Goal: Information Seeking & Learning: Learn about a topic

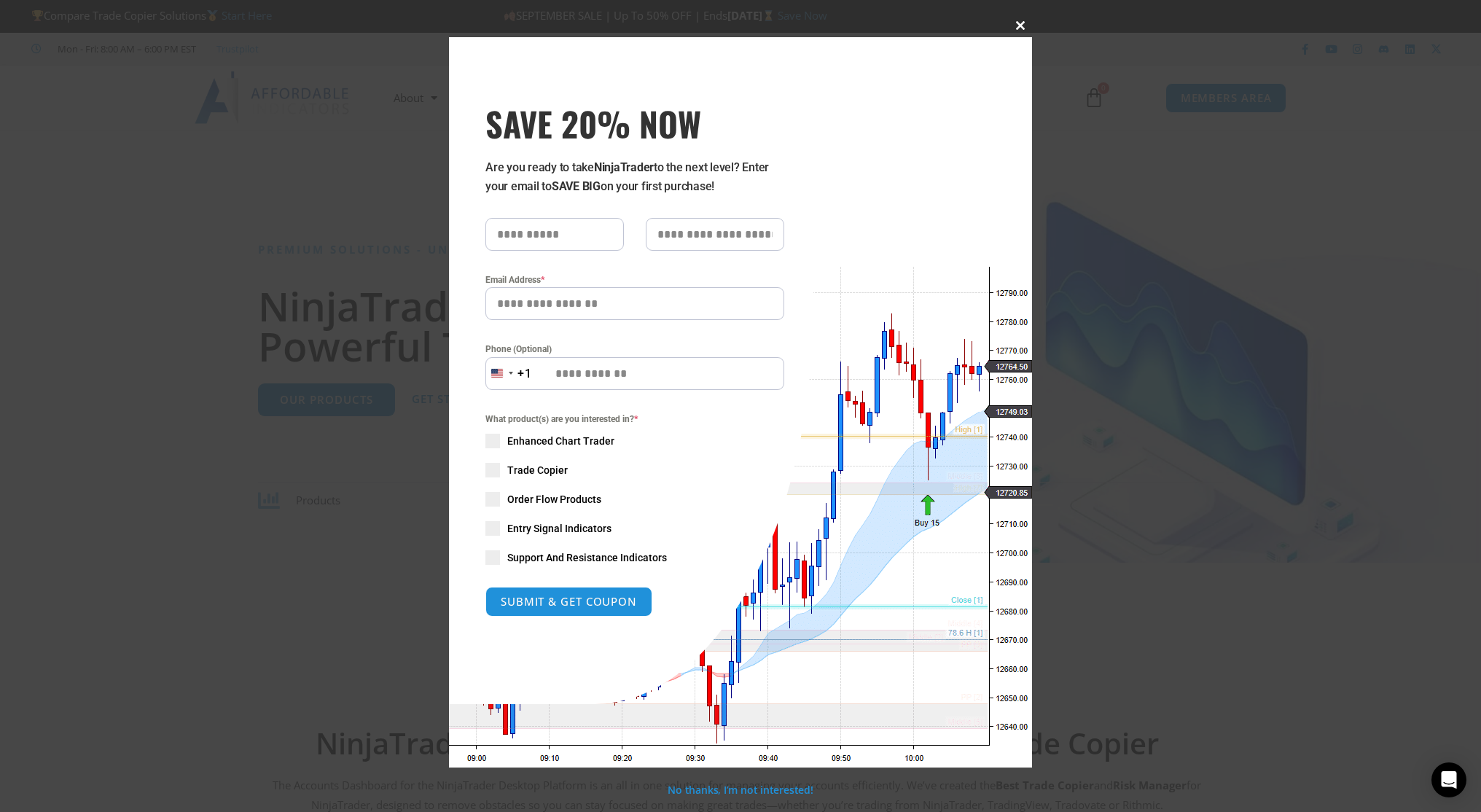
click at [1024, 21] on span "SAVE 20% NOW popup" at bounding box center [1020, 25] width 24 height 9
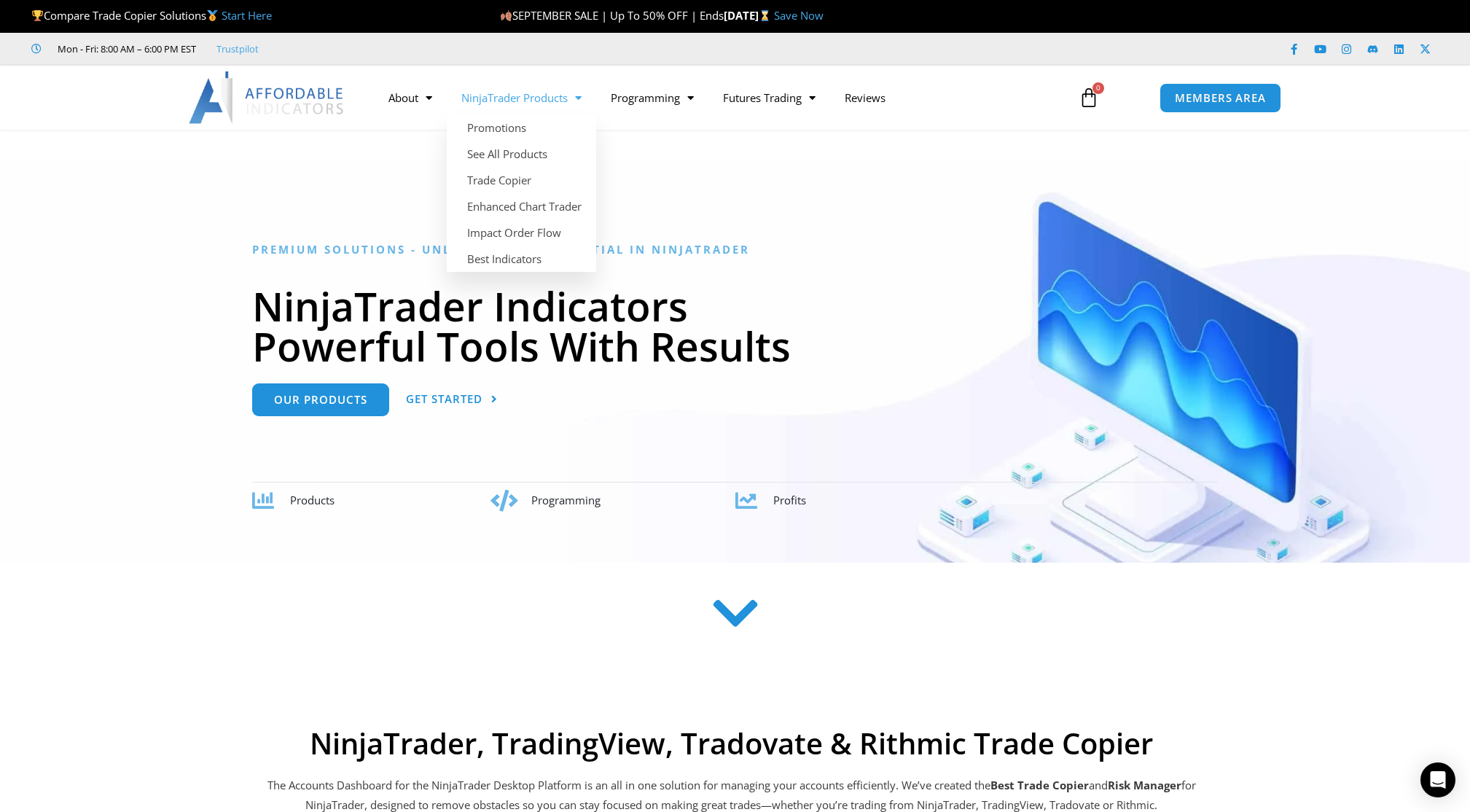
click at [498, 99] on link "NinjaTrader Products" at bounding box center [521, 98] width 149 height 34
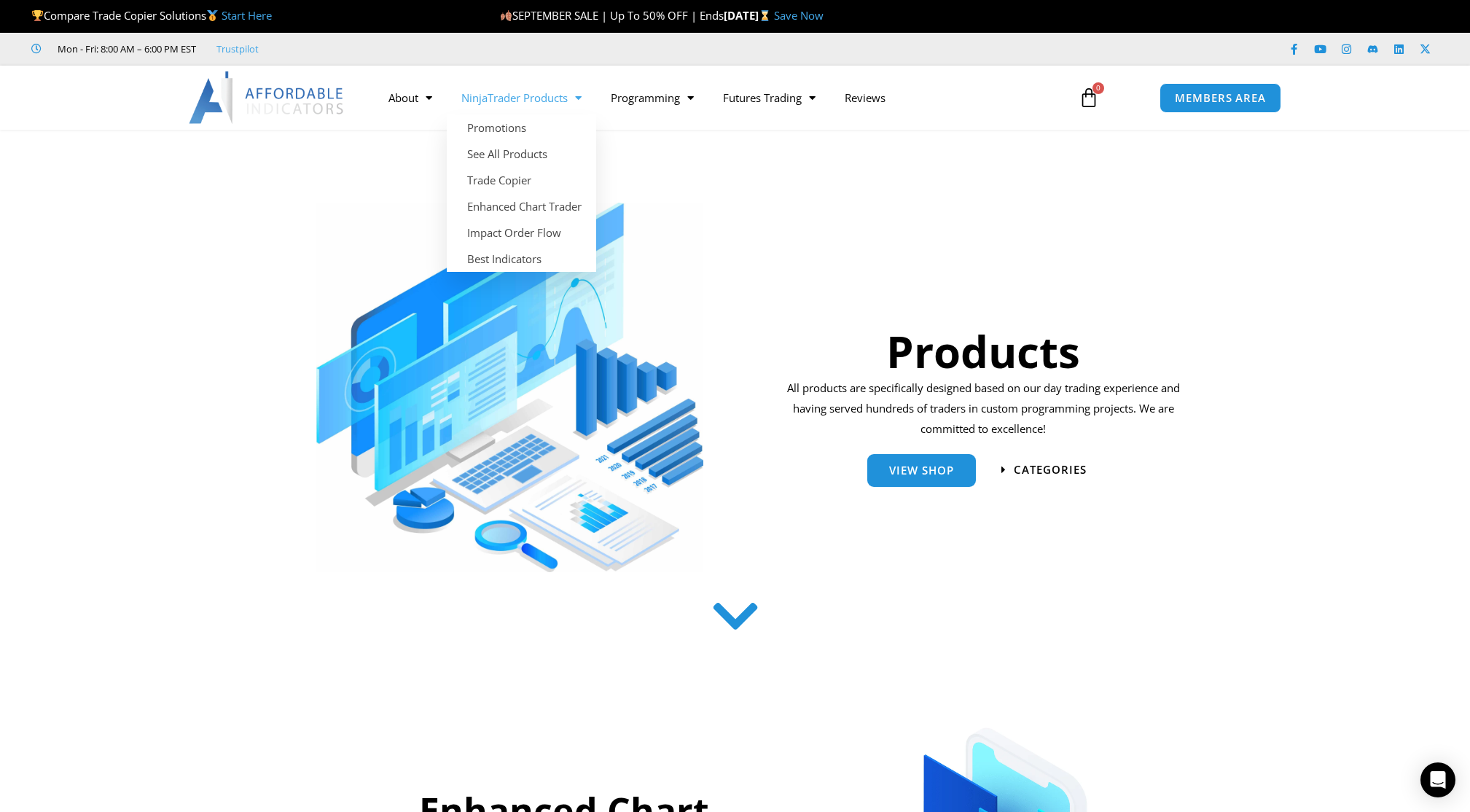
click at [528, 98] on link "NinjaTrader Products" at bounding box center [521, 98] width 149 height 34
click at [520, 156] on link "See All Products" at bounding box center [521, 154] width 149 height 27
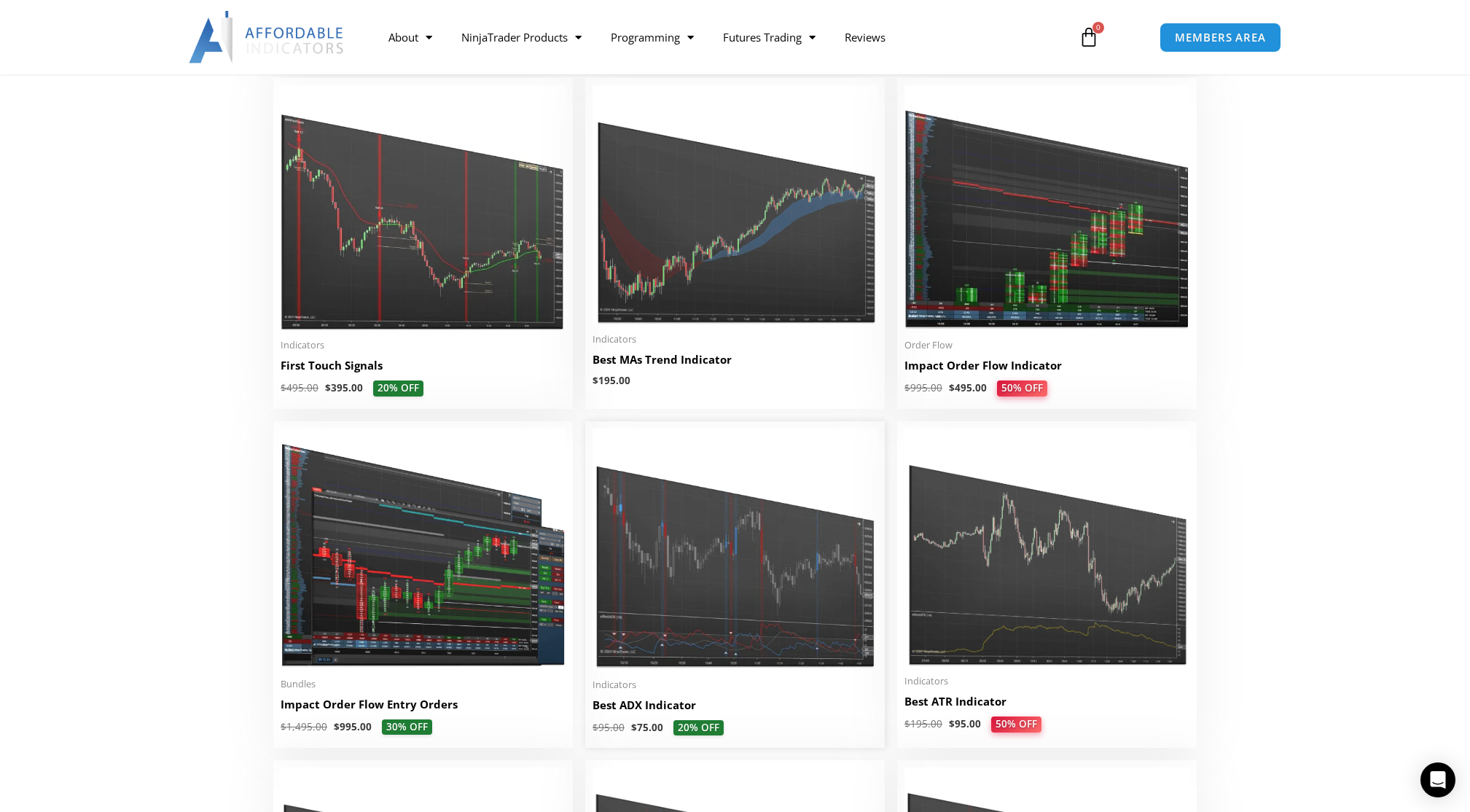
scroll to position [2371, 0]
click at [772, 292] on img at bounding box center [735, 205] width 285 height 239
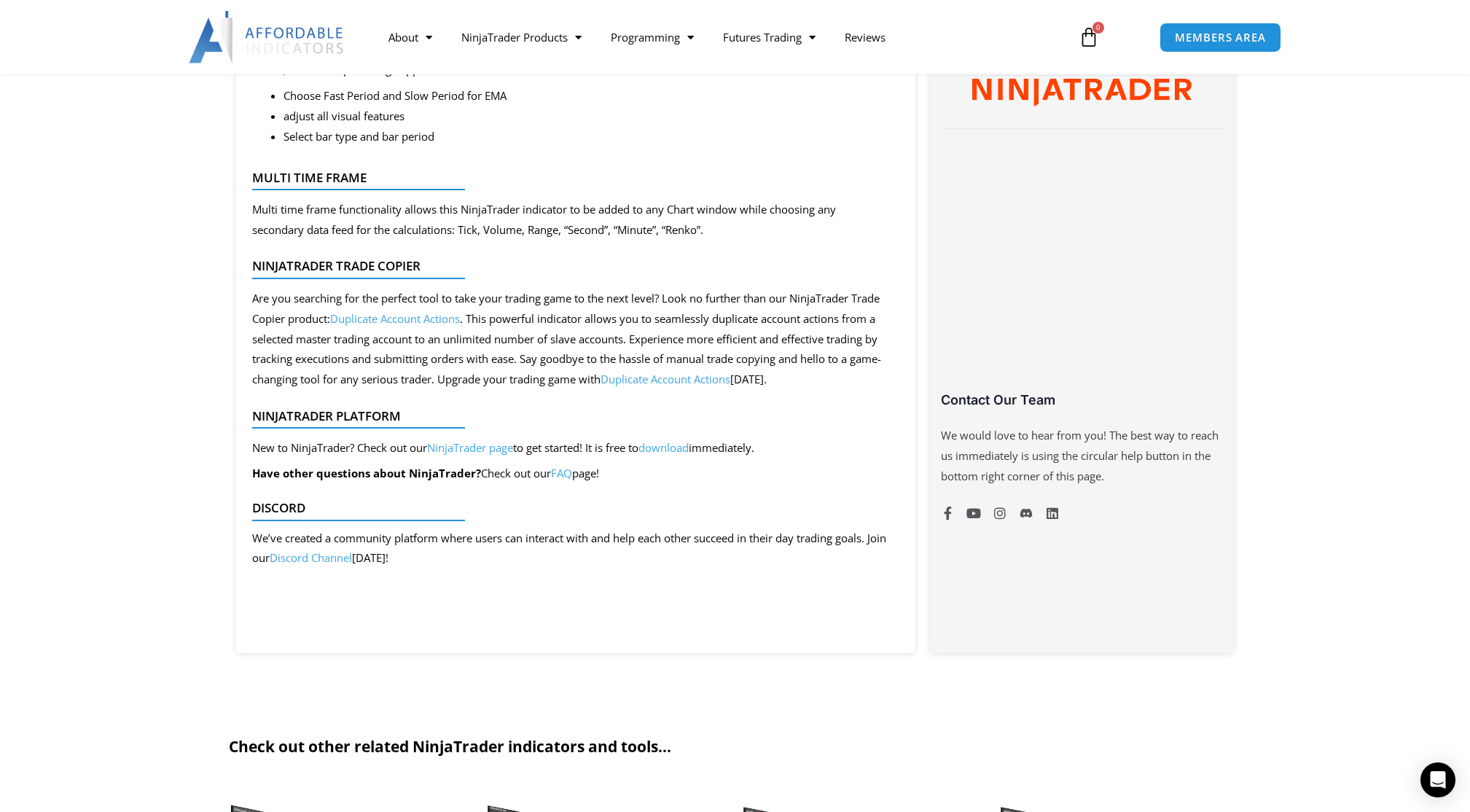
scroll to position [822, 0]
